Goal: Information Seeking & Learning: Learn about a topic

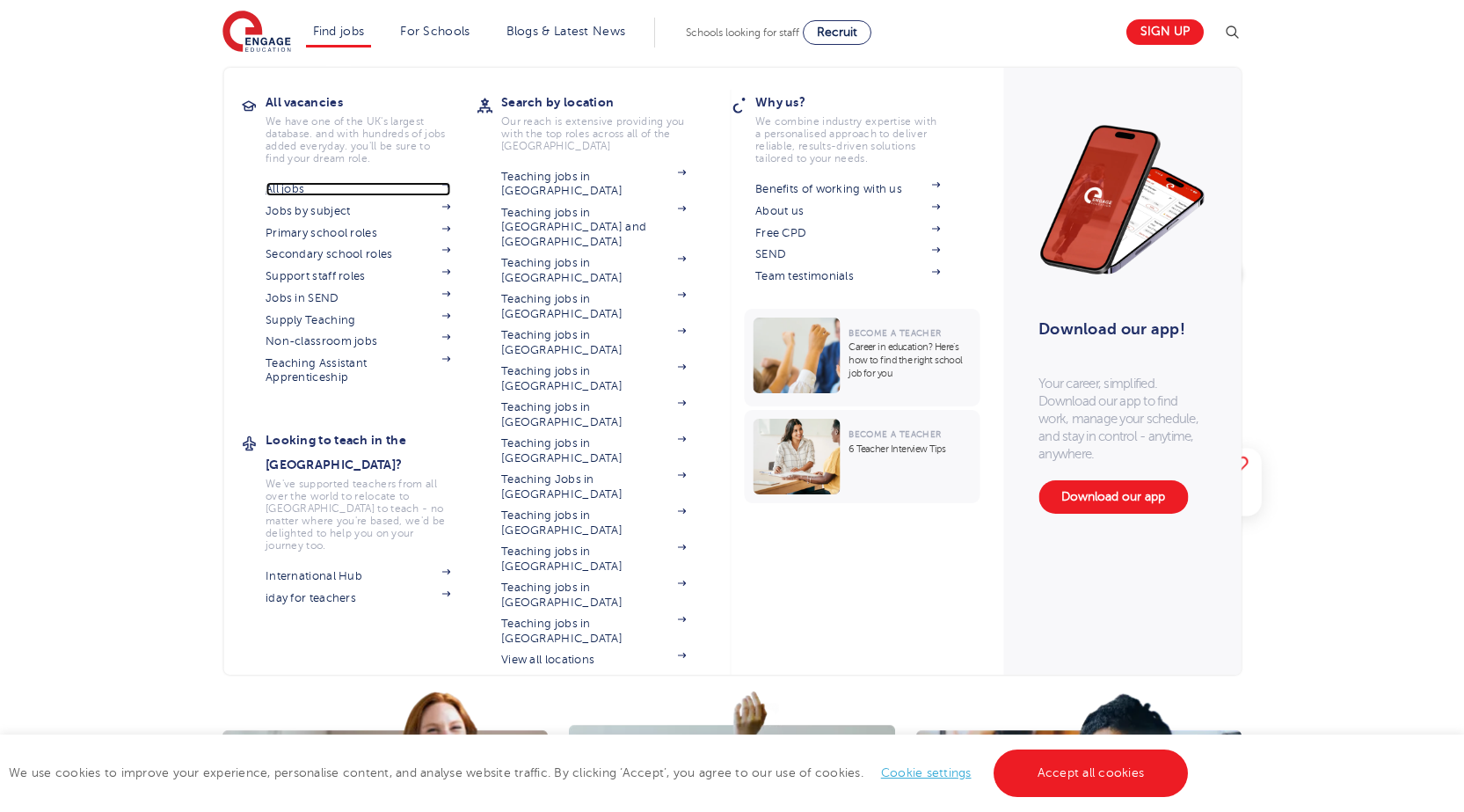
click at [292, 183] on link "All jobs" at bounding box center [357, 188] width 185 height 14
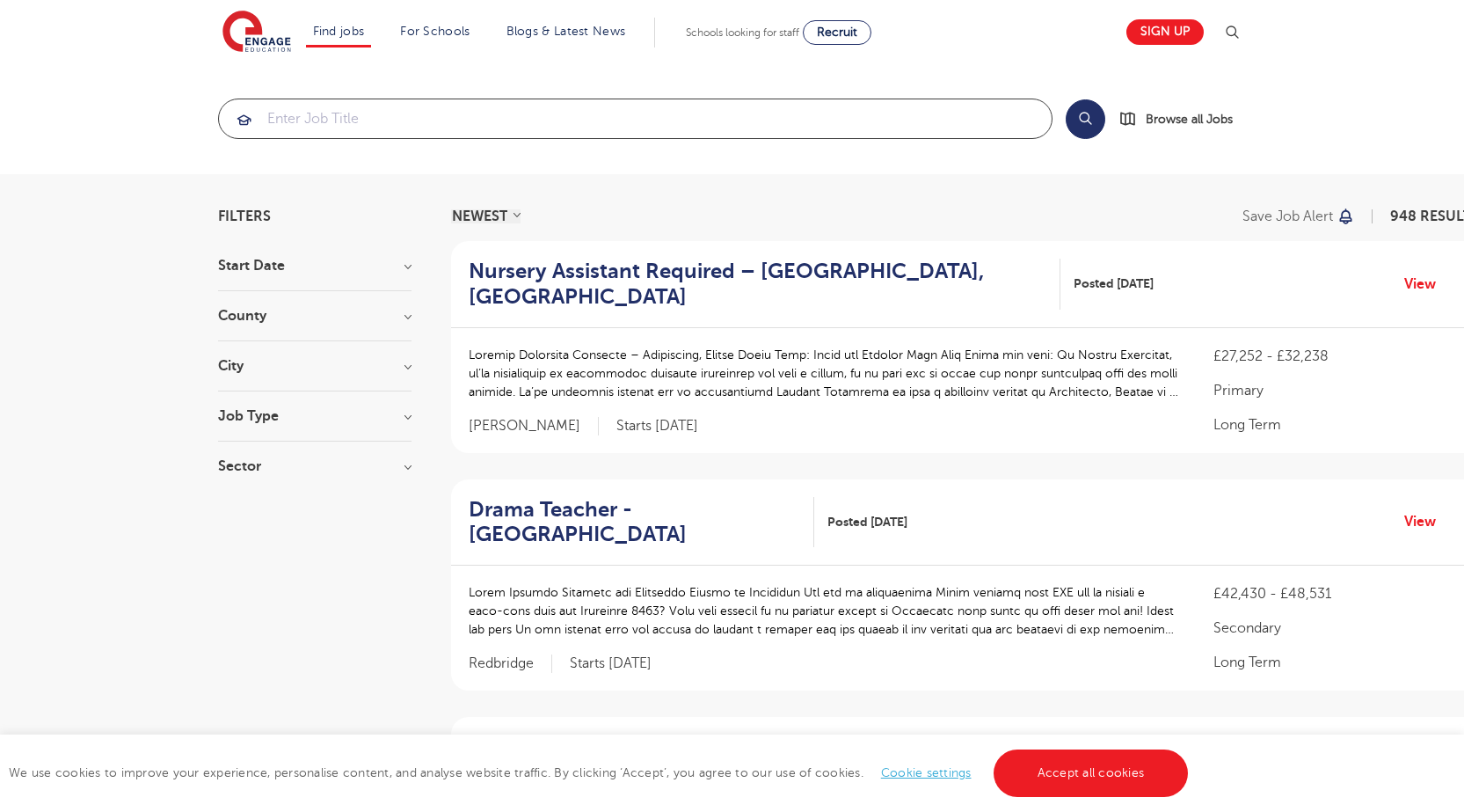
click at [493, 119] on input "search" at bounding box center [634, 118] width 833 height 39
click at [342, 347] on section "Start Date September 98 October 52 November 48 January 6 Show more County Londo…" at bounding box center [315, 374] width 193 height 232
click at [339, 362] on h3 "City" at bounding box center [315, 365] width 193 height 14
click at [275, 555] on button "Show more" at bounding box center [255, 562] width 75 height 16
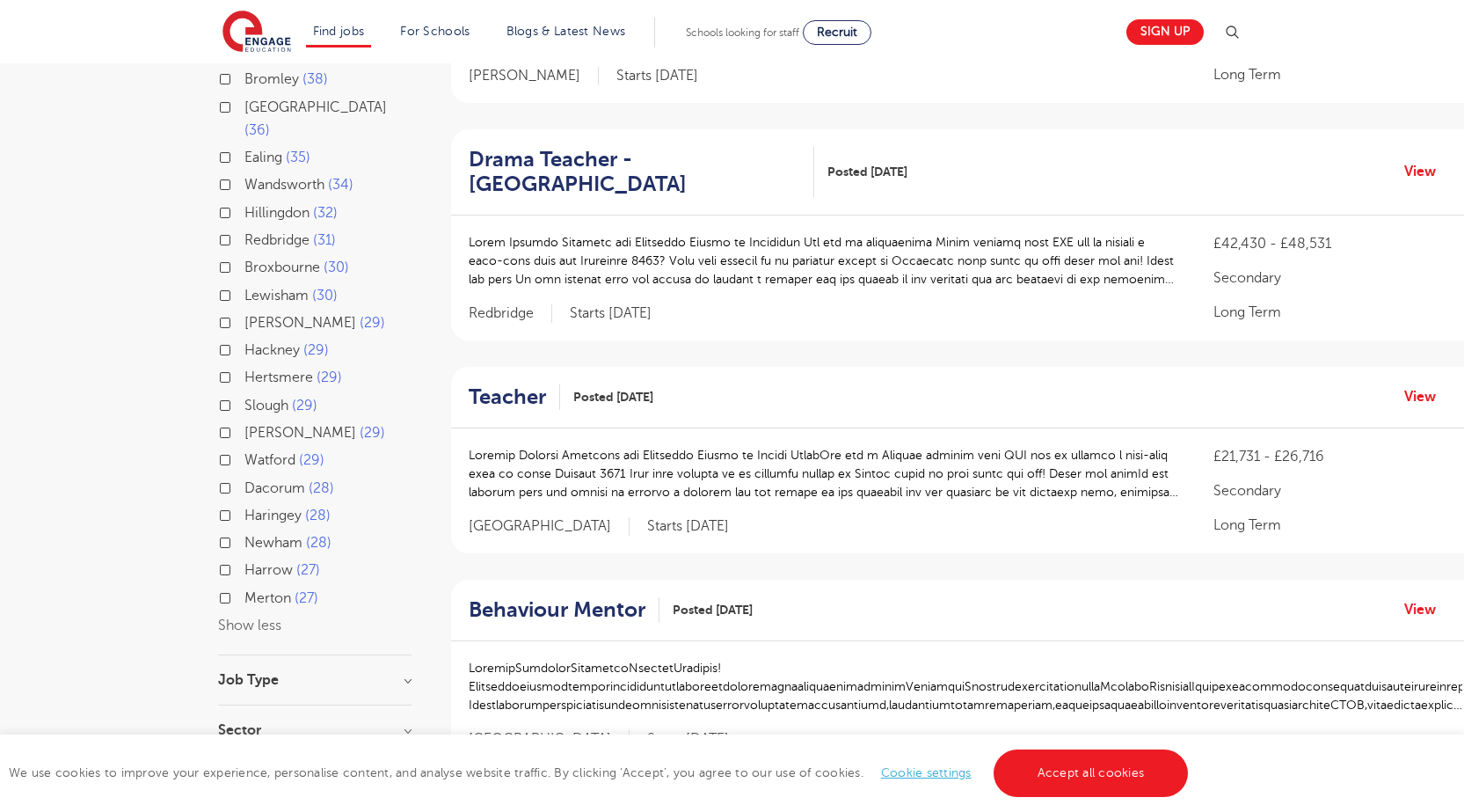
scroll to position [352, 0]
click at [283, 533] on span "Newham" at bounding box center [274, 541] width 58 height 16
click at [255, 533] on input "Newham 28" at bounding box center [251, 539] width 12 height 12
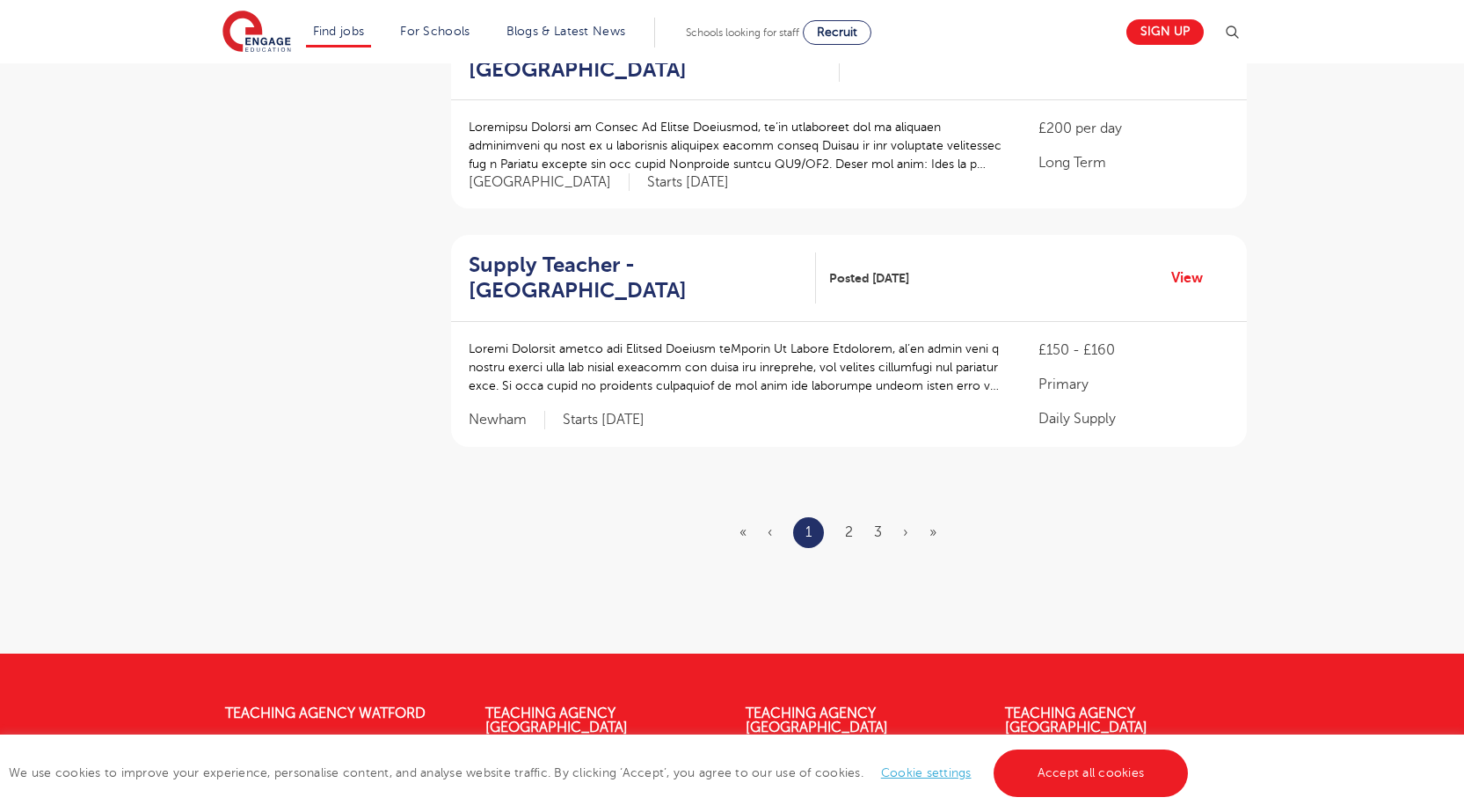
scroll to position [2022, 0]
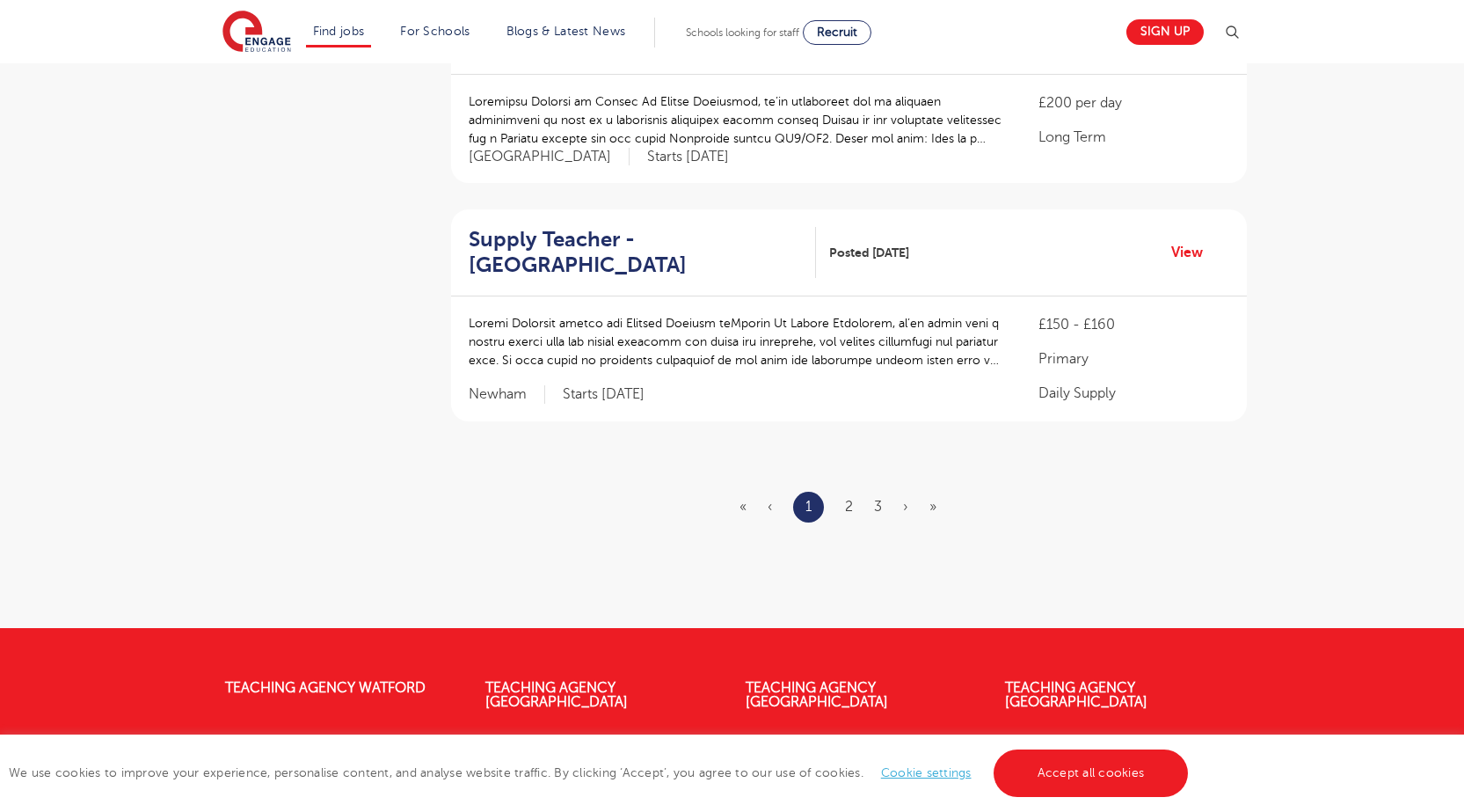
click at [854, 491] on ul "« ‹ 1 2 3 › »" at bounding box center [848, 507] width 219 height 31
click at [849, 498] on link "2" at bounding box center [849, 506] width 8 height 16
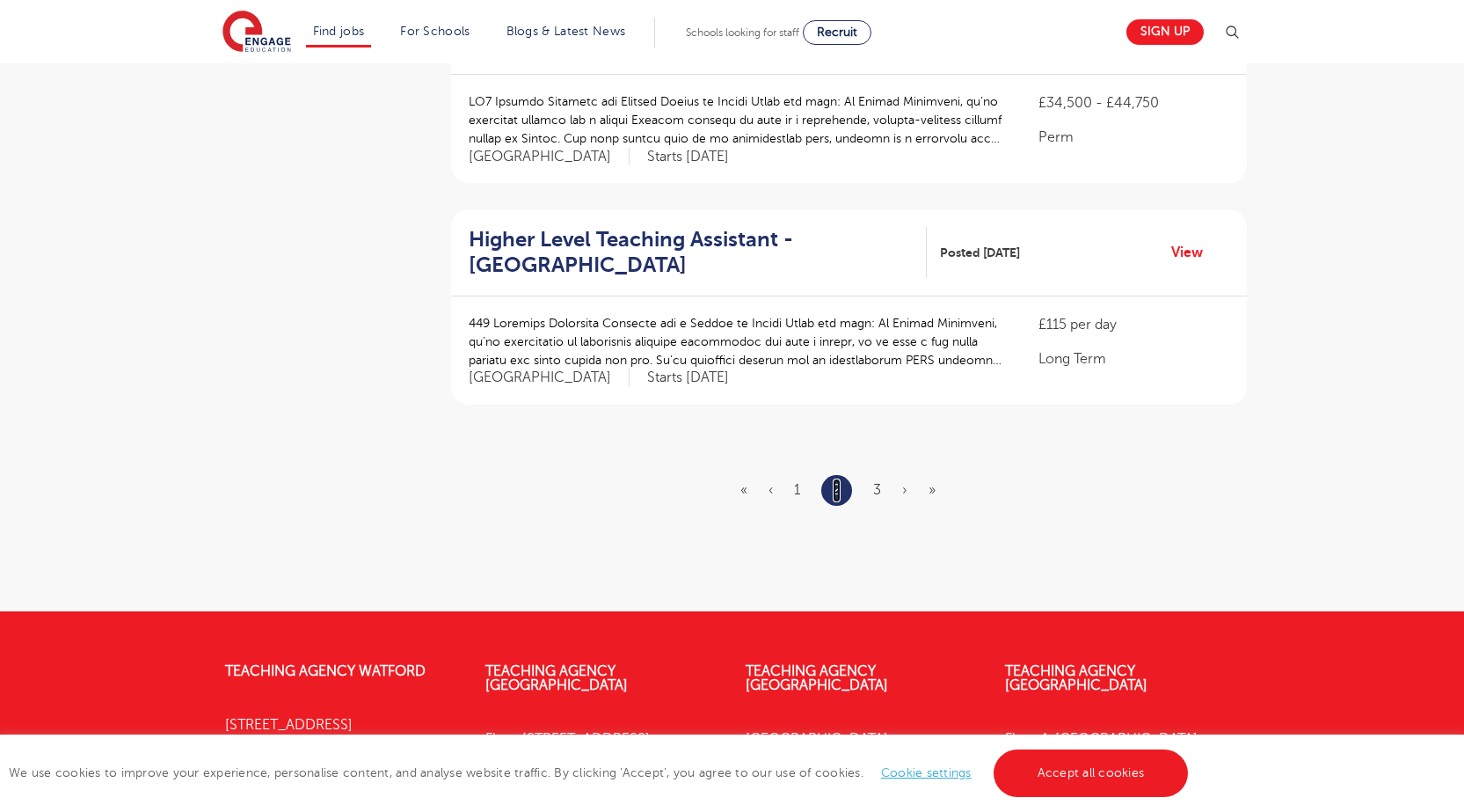
scroll to position [0, 0]
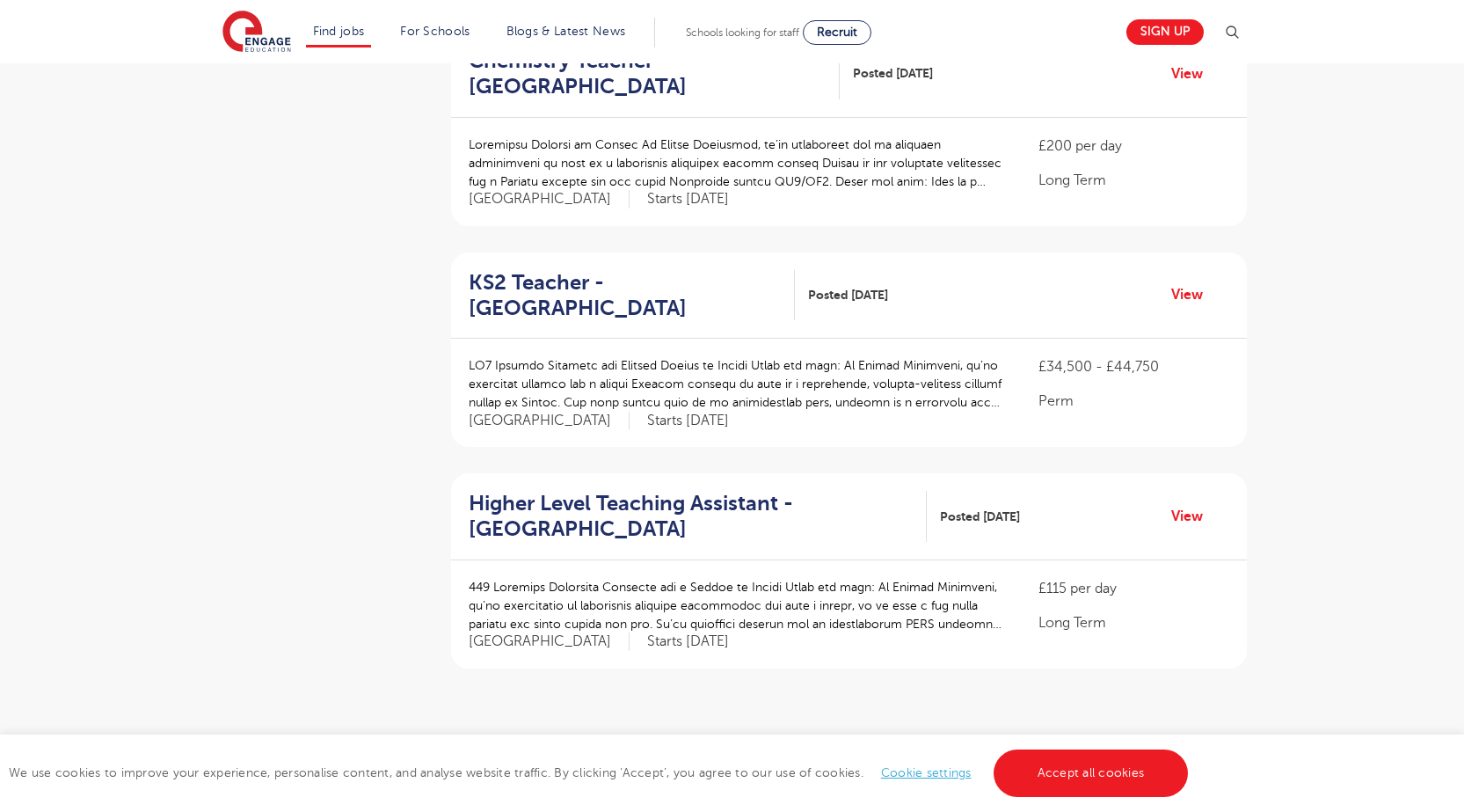
scroll to position [1846, 0]
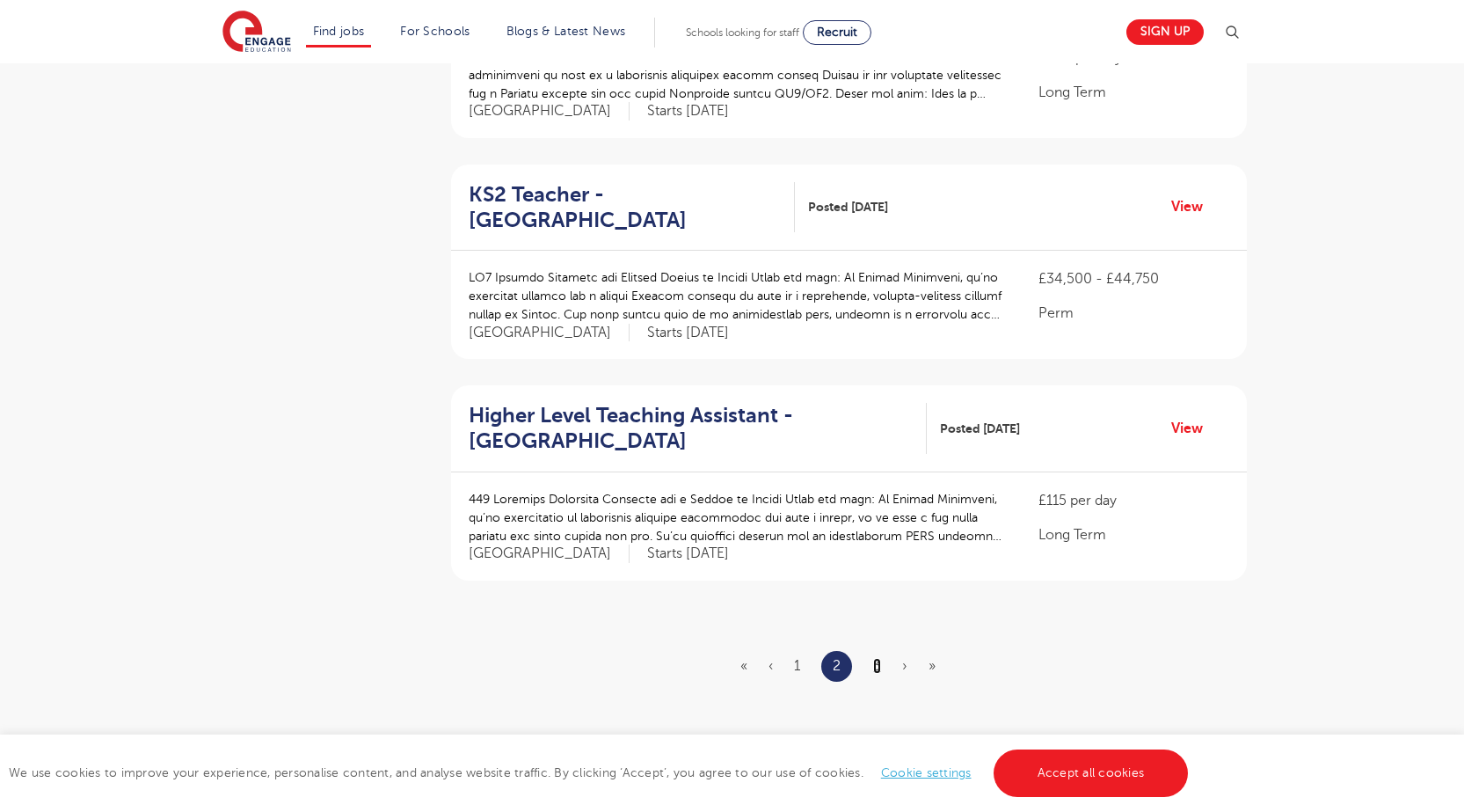
click at [878, 658] on link "3" at bounding box center [877, 665] width 8 height 16
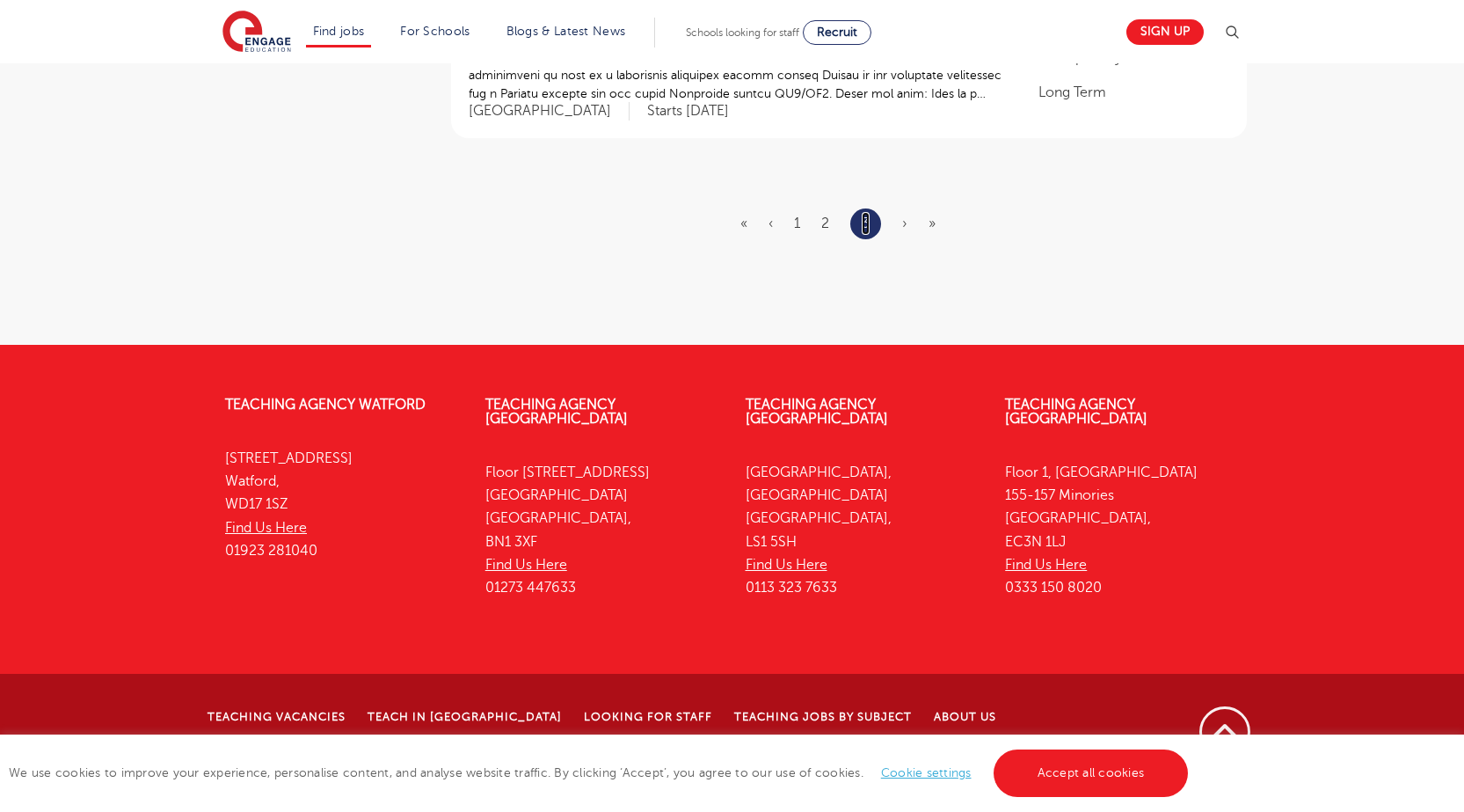
scroll to position [0, 0]
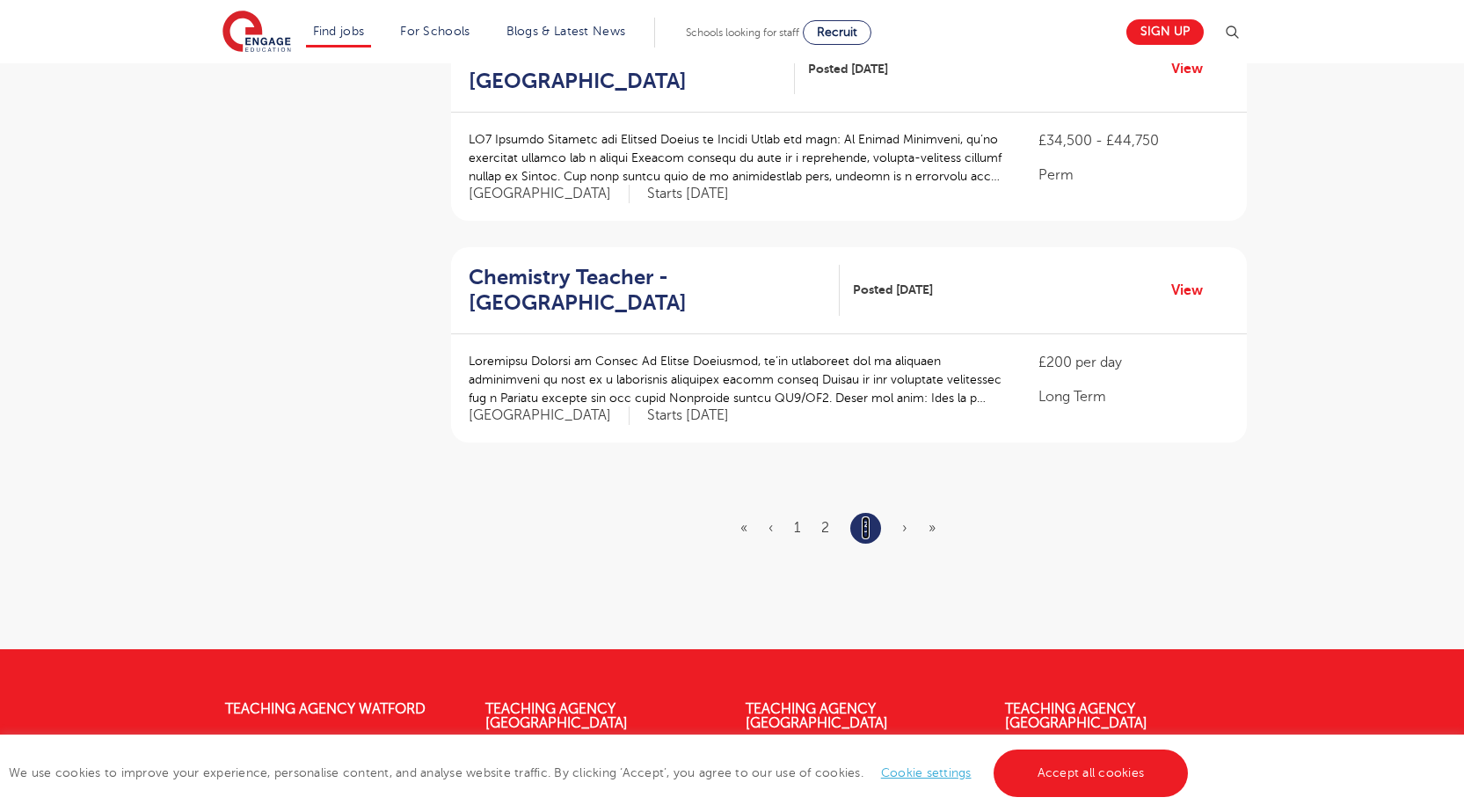
scroll to position [1583, 0]
